Goal: Information Seeking & Learning: Learn about a topic

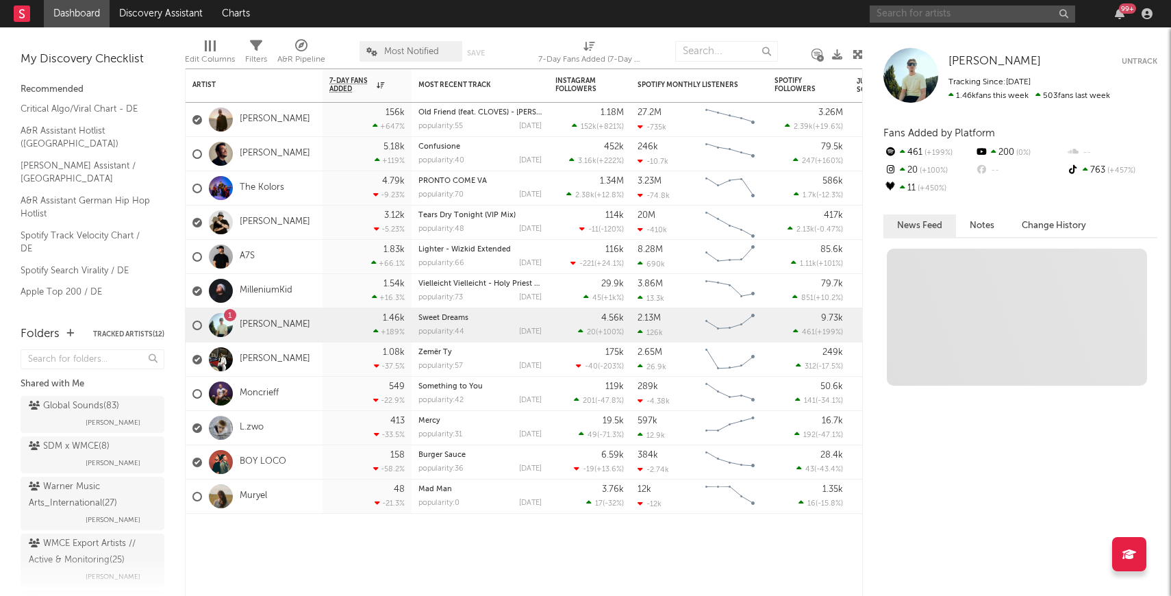
click at [946, 17] on input "text" at bounding box center [972, 13] width 205 height 17
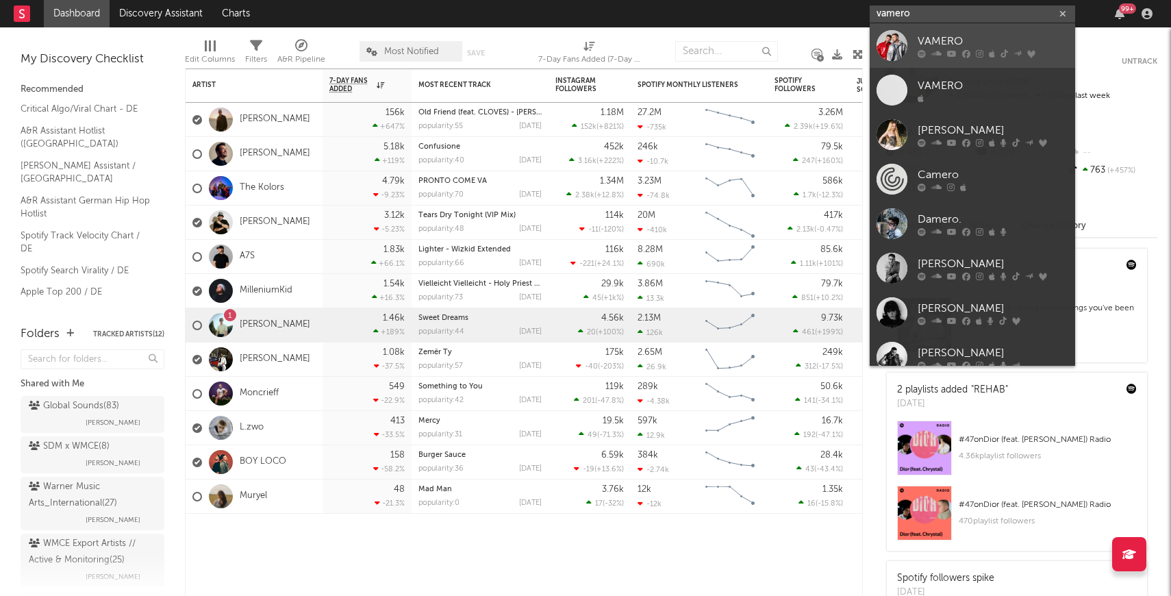
type input "vamero"
click at [900, 53] on div at bounding box center [891, 45] width 31 height 31
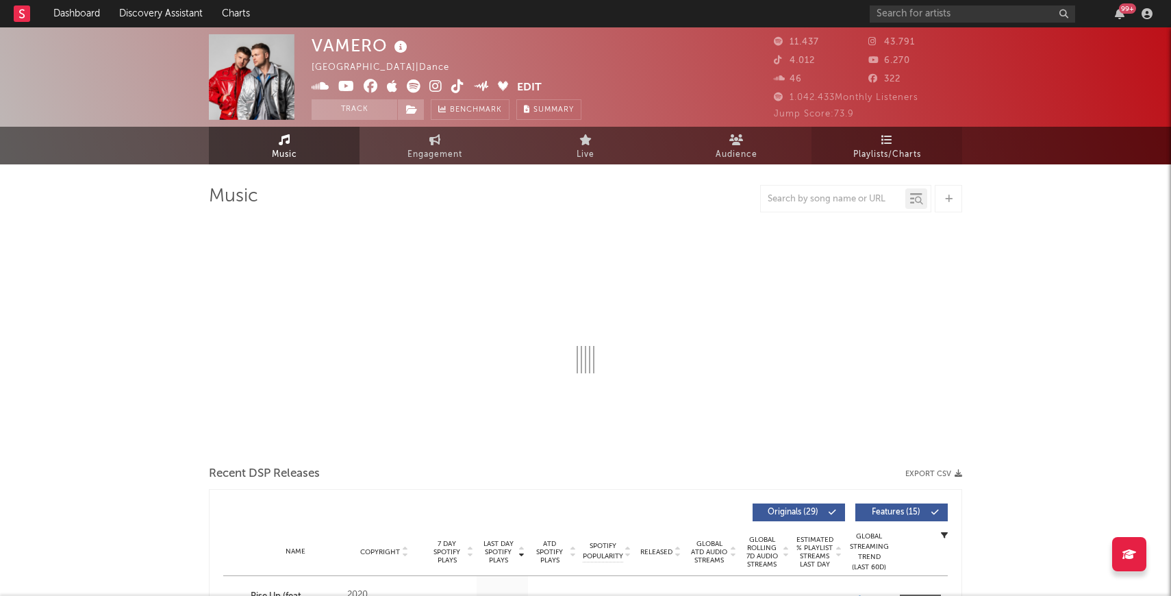
select select "6m"
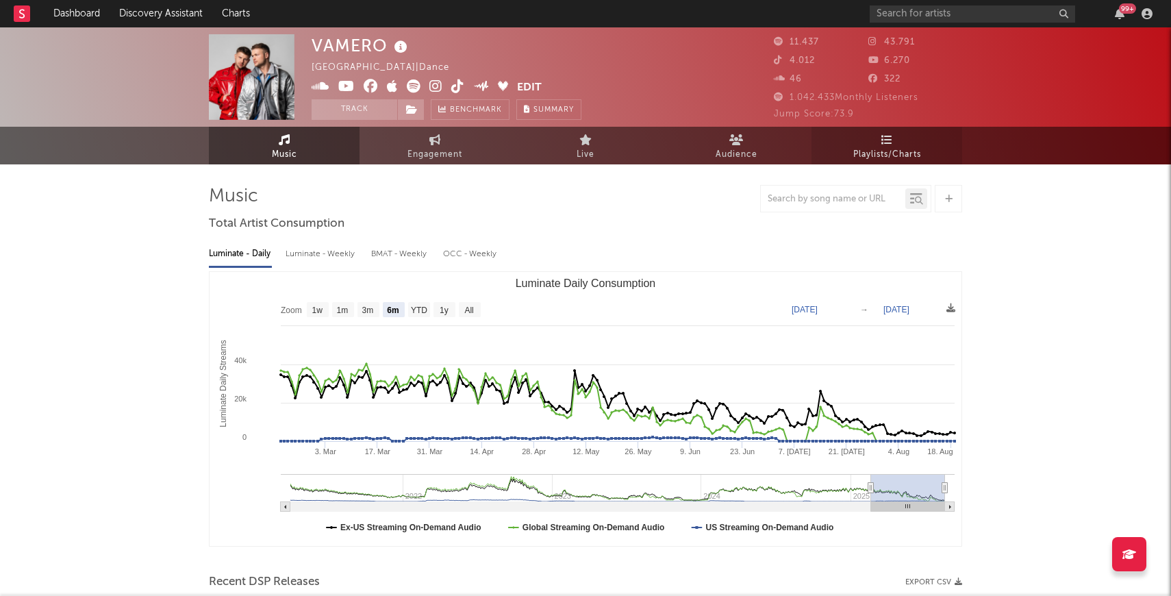
click at [886, 147] on span "Playlists/Charts" at bounding box center [887, 155] width 68 height 16
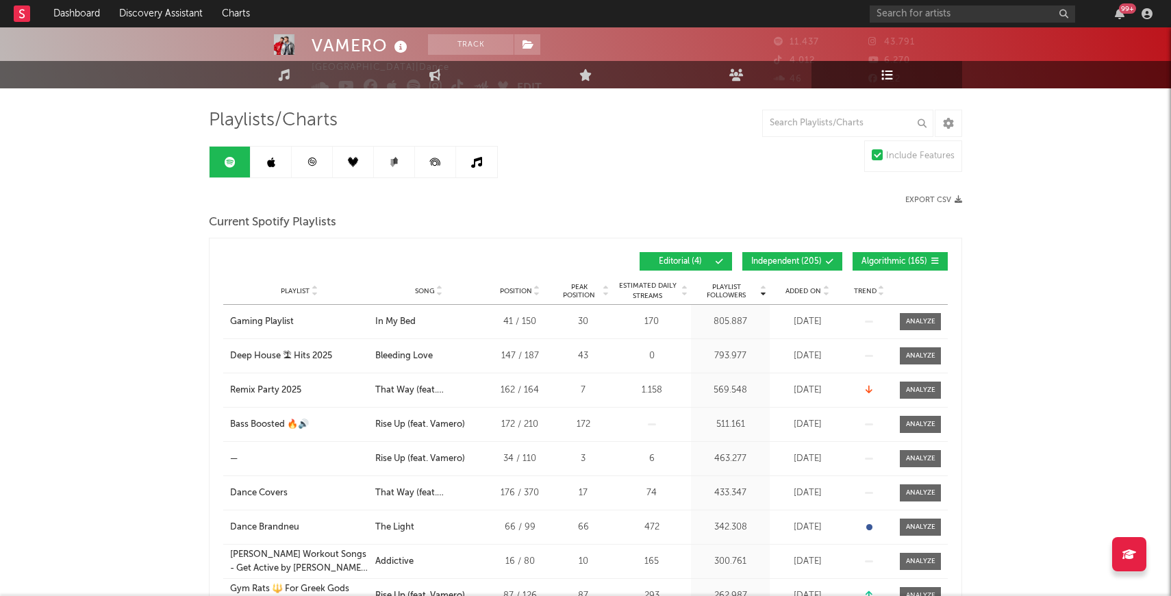
scroll to position [77, 0]
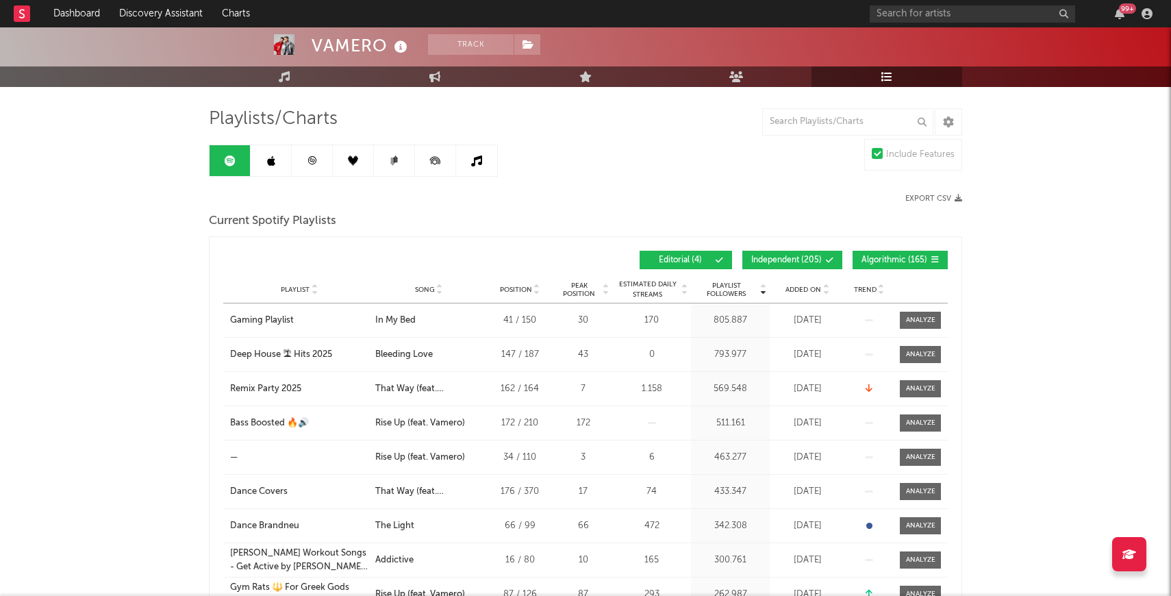
click at [807, 257] on span "Independent ( 205 )" at bounding box center [786, 260] width 71 height 8
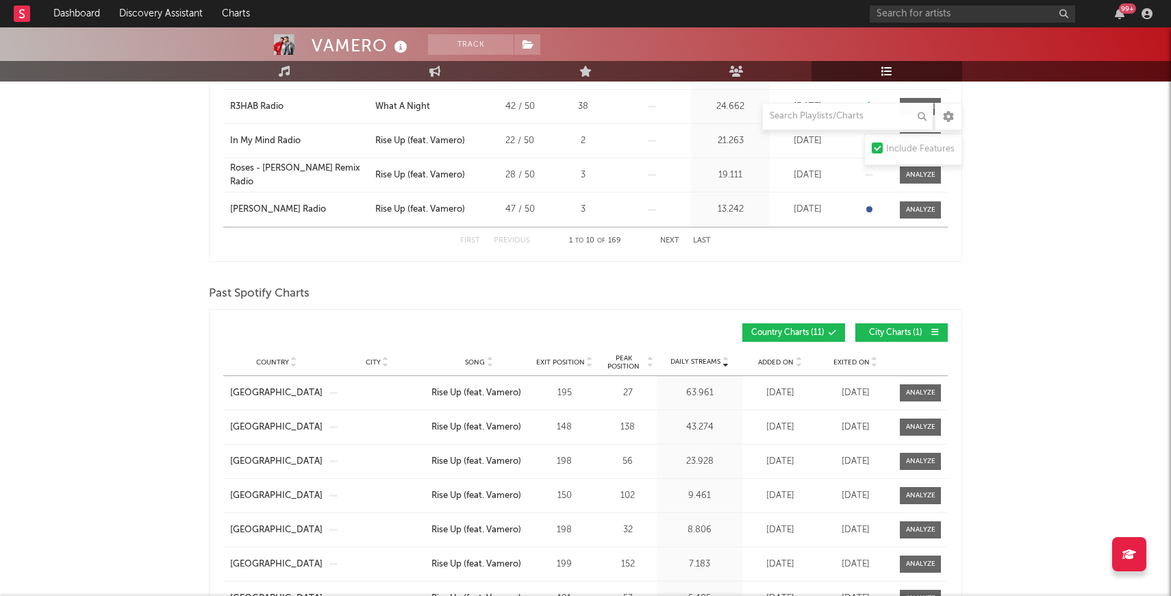
scroll to position [650, 0]
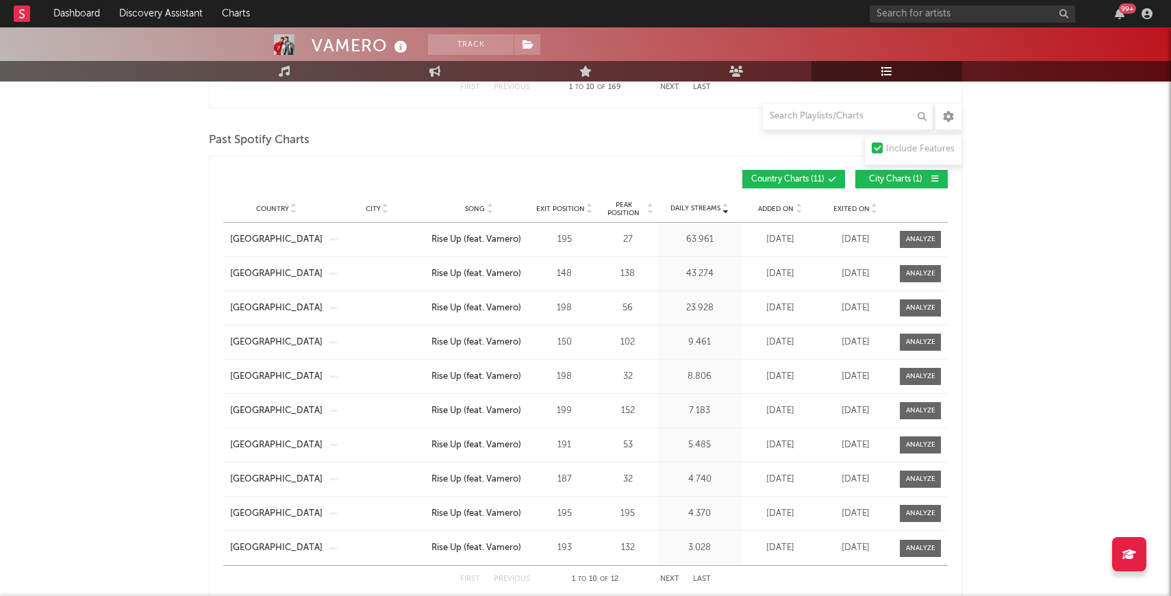
click at [885, 182] on span "City Charts ( 1 )" at bounding box center [895, 179] width 63 height 8
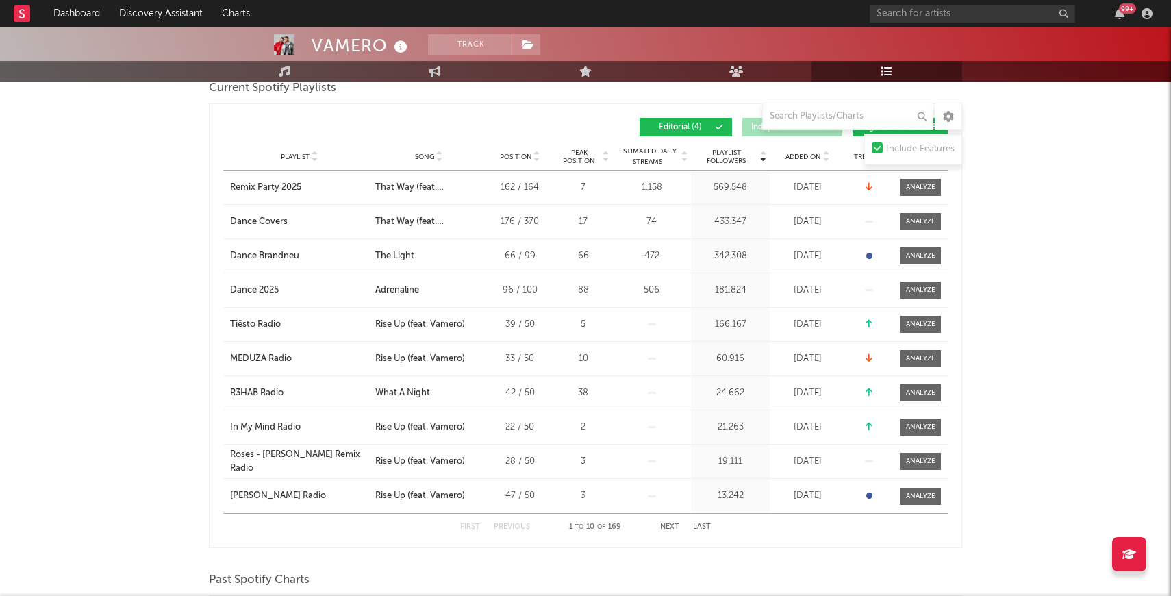
scroll to position [0, 0]
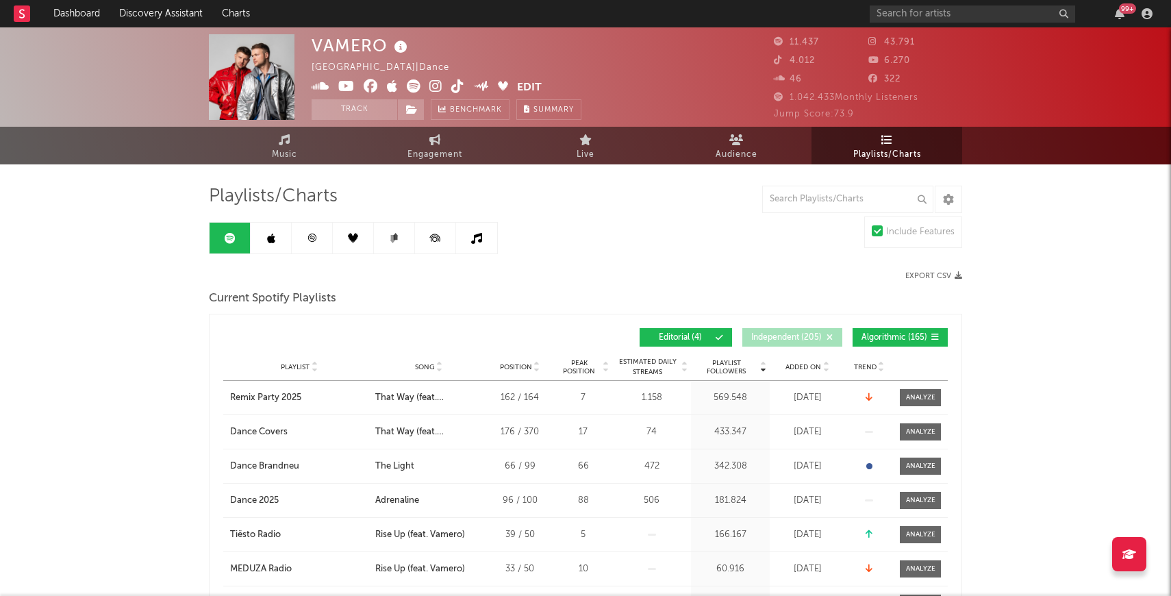
click at [281, 242] on link at bounding box center [271, 238] width 41 height 31
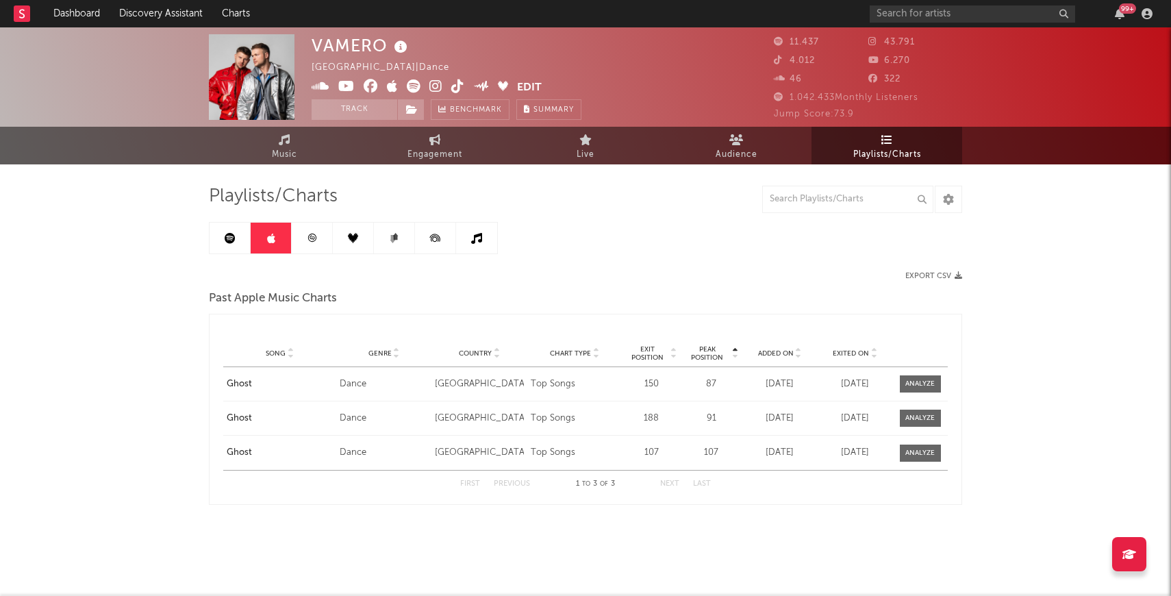
click at [318, 225] on link at bounding box center [312, 238] width 41 height 31
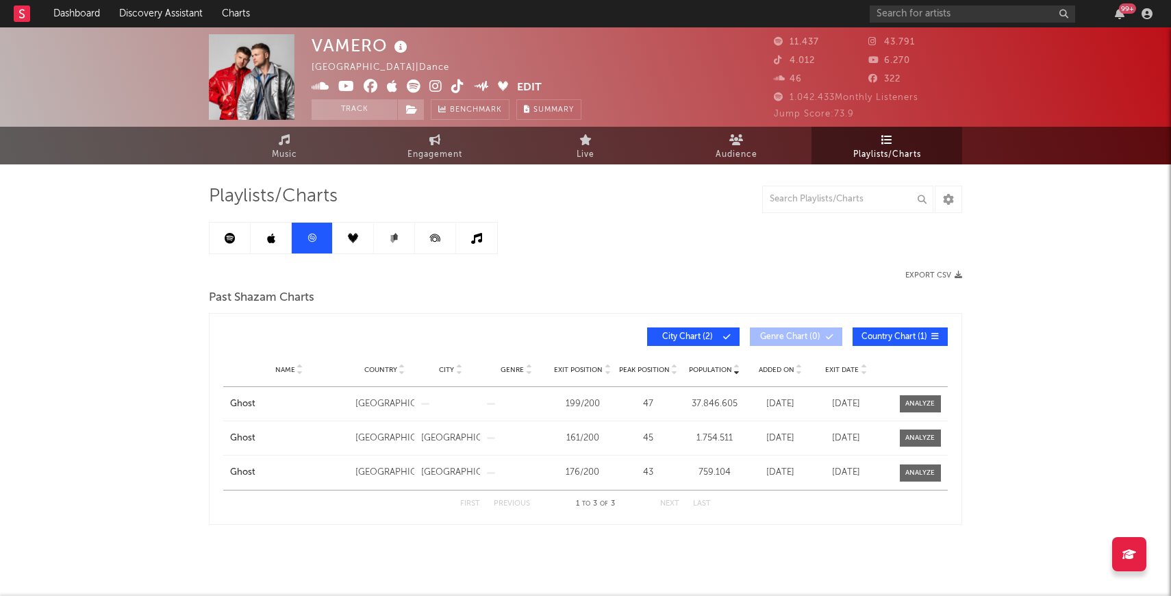
click at [351, 244] on link at bounding box center [353, 238] width 41 height 31
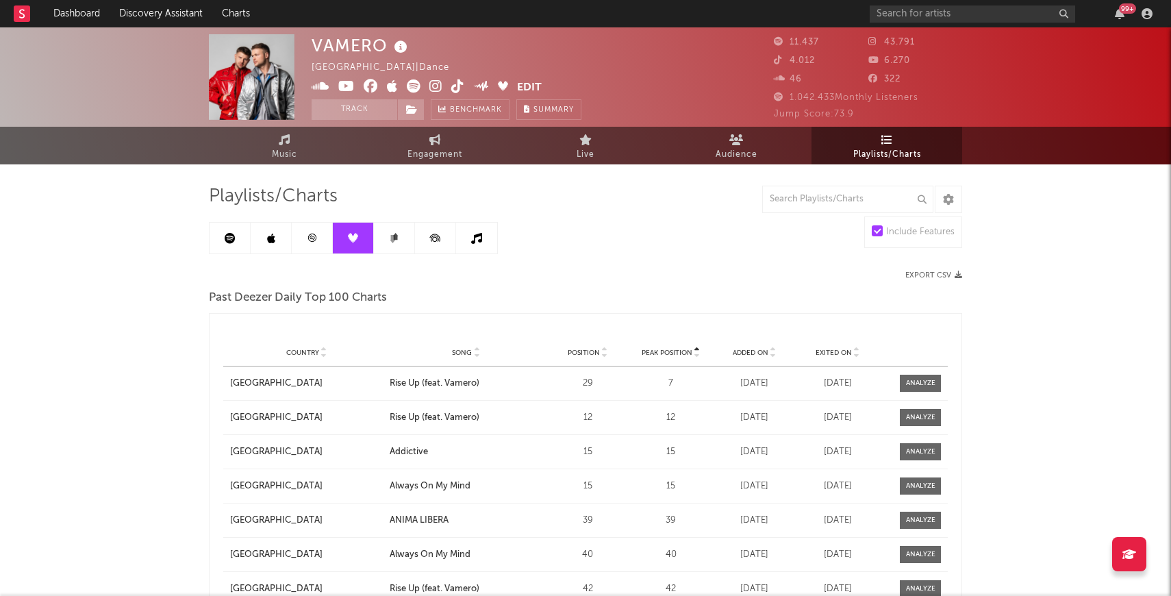
click at [386, 242] on link at bounding box center [394, 238] width 41 height 31
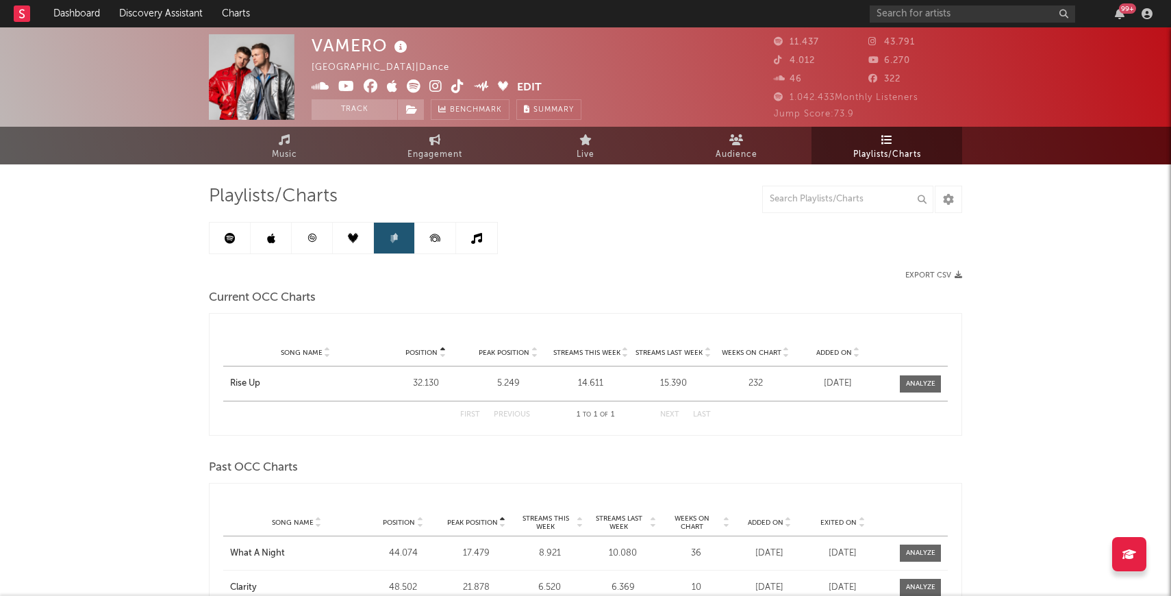
click at [223, 236] on link at bounding box center [230, 238] width 41 height 31
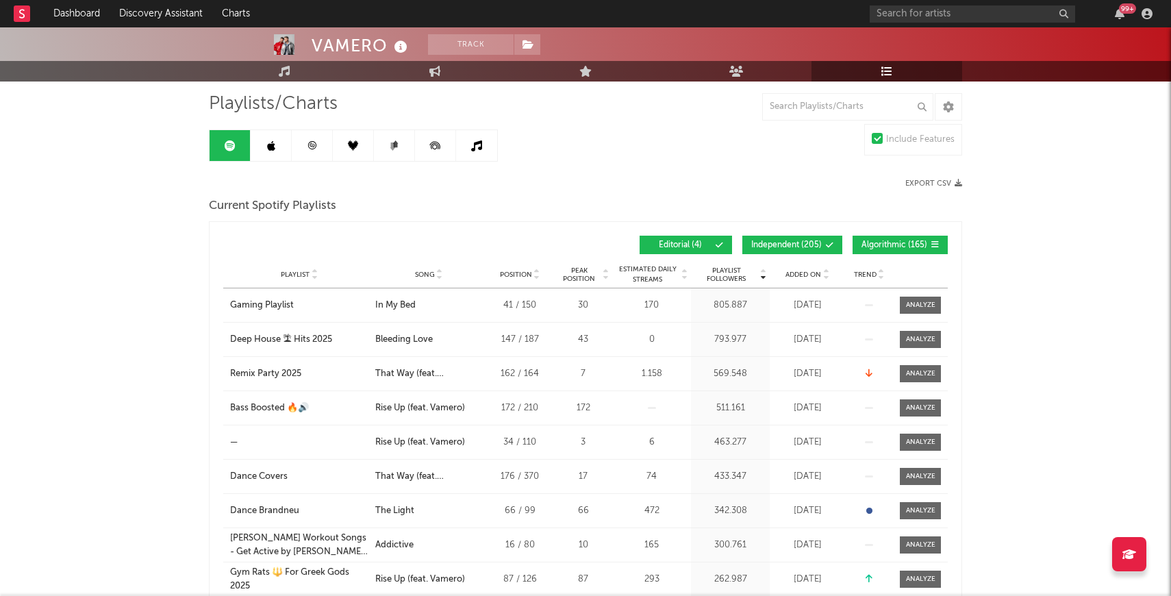
scroll to position [30, 0]
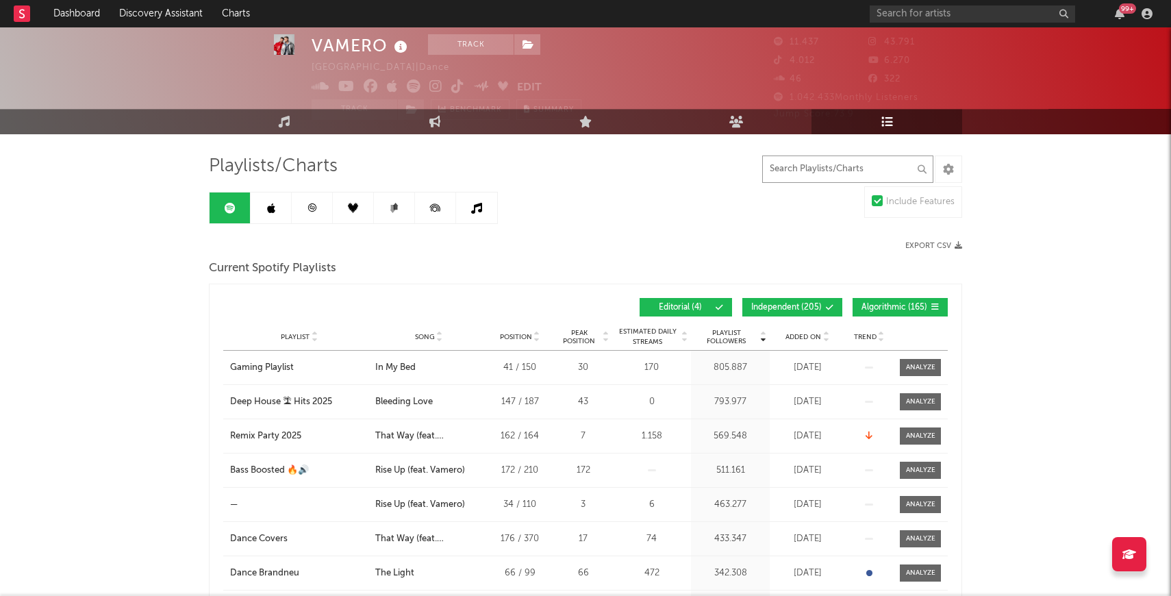
click at [841, 174] on input "text" at bounding box center [847, 168] width 171 height 27
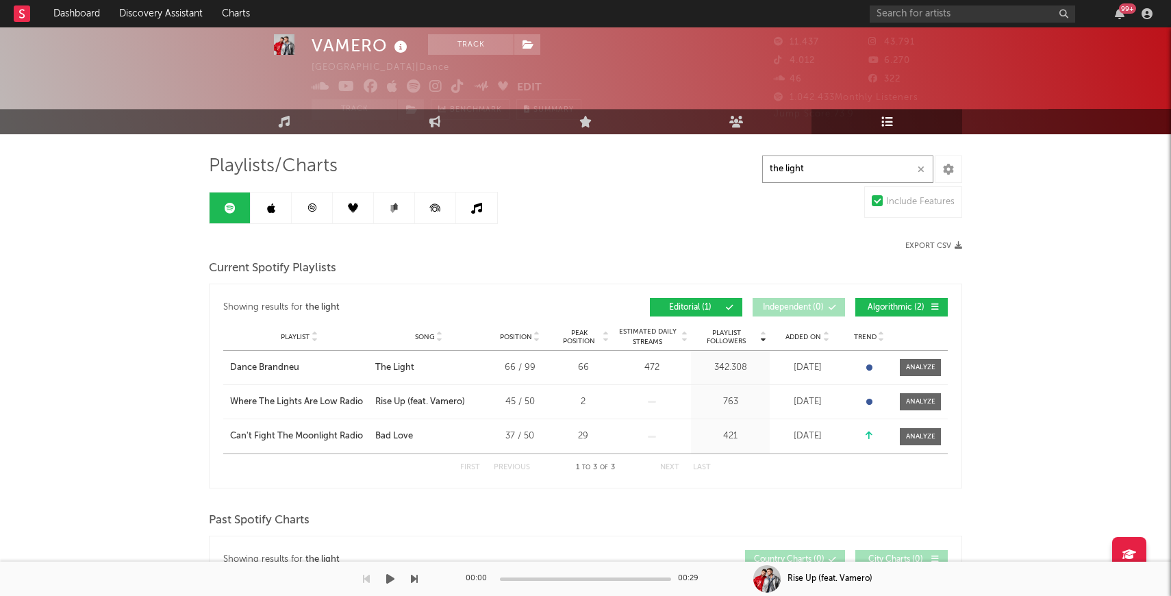
type input "the light"
